Goal: Task Accomplishment & Management: Manage account settings

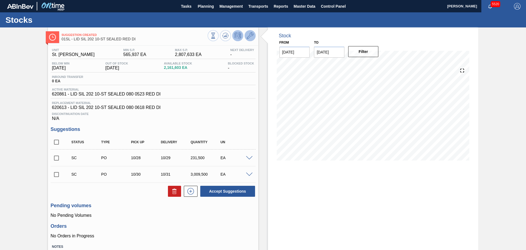
click at [249, 35] on icon at bounding box center [250, 35] width 7 height 7
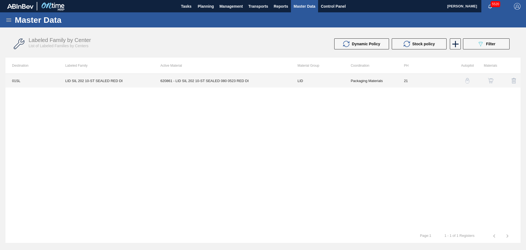
click at [236, 81] on td "620861 - LID SIL 202 10-ST SEALED 080 0523 RED DI" at bounding box center [222, 81] width 137 height 14
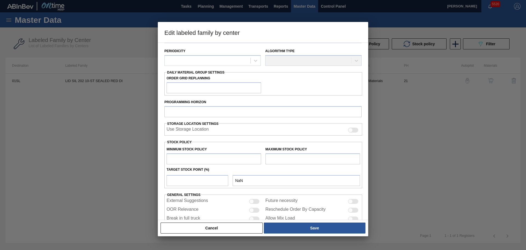
scroll to position [85, 0]
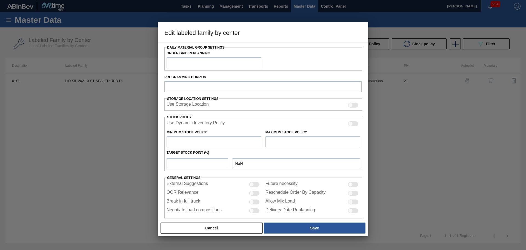
type input "LID"
type input "Generic 202 Lid"
type input "LID SIL 202 10-ST SEALED RED DI"
type input "01SL - St. [PERSON_NAME]"
type input "0"
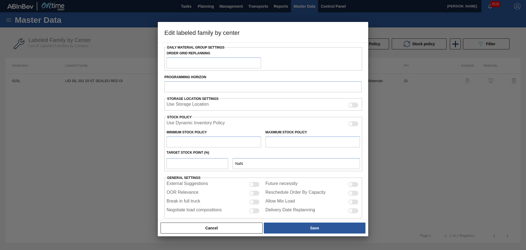
type input "21"
type input "565,937"
type input "2,807,633"
type input "10"
type input "790,107"
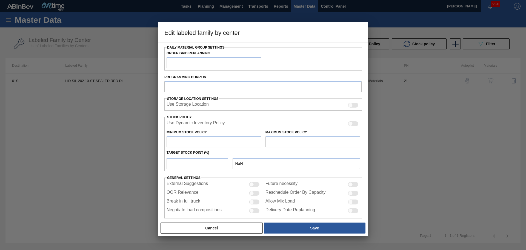
checkbox input "true"
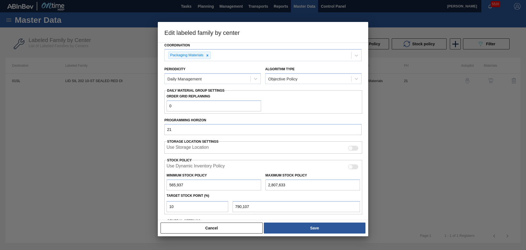
scroll to position [0, 0]
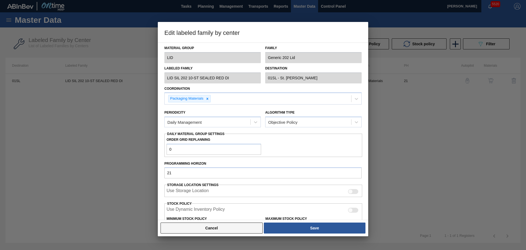
click at [253, 227] on button "Cancel" at bounding box center [212, 227] width 102 height 11
